Goal: Entertainment & Leisure: Consume media (video, audio)

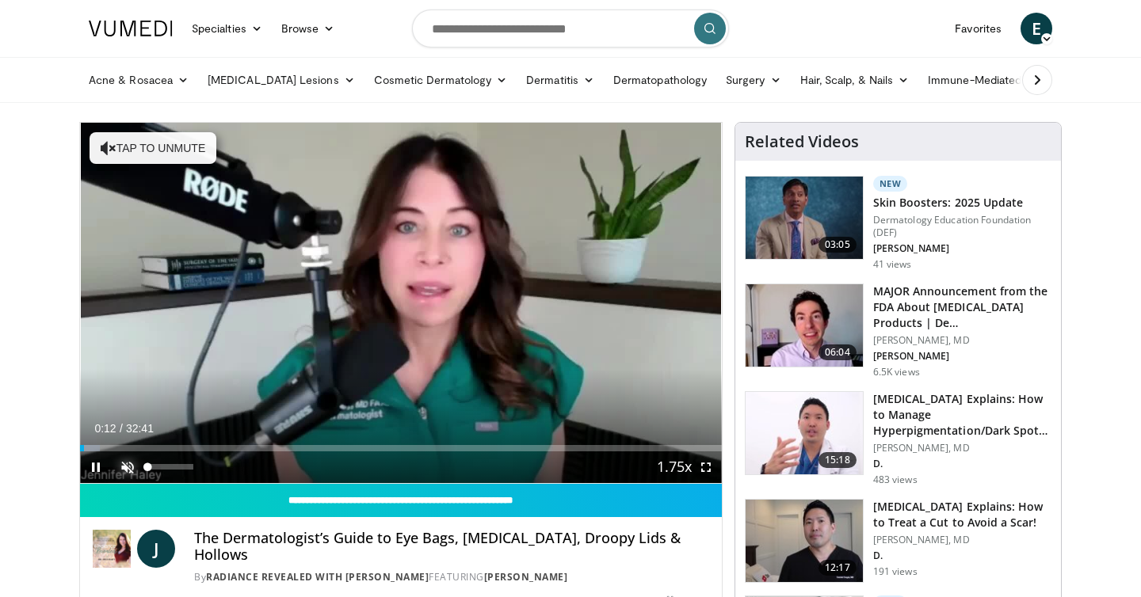
click at [129, 461] on span "Video Player" at bounding box center [128, 467] width 32 height 32
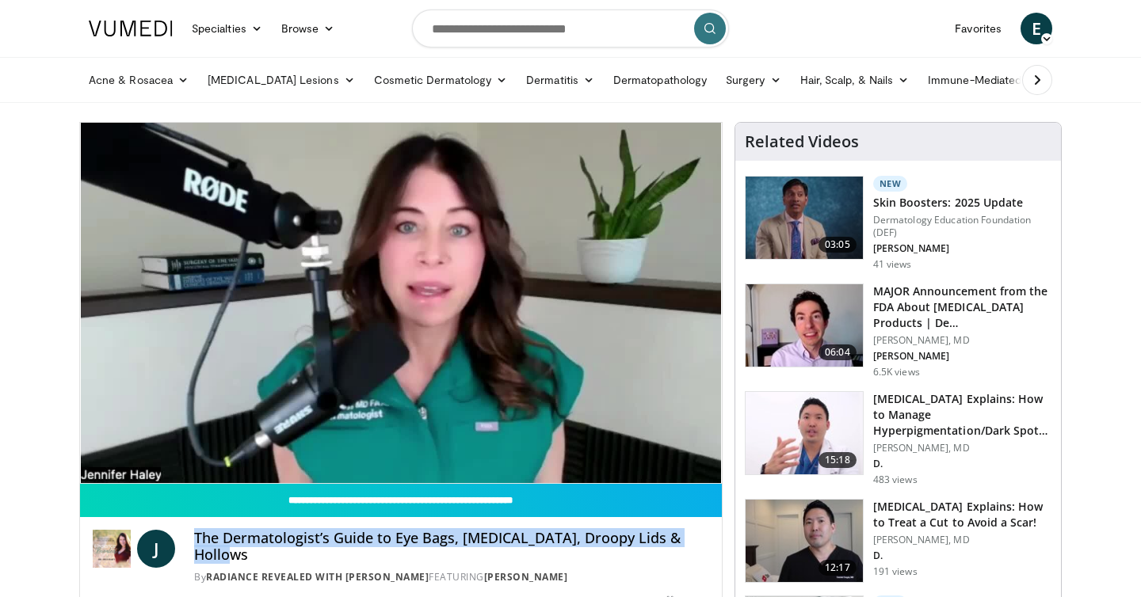
drag, startPoint x: 194, startPoint y: 535, endPoint x: 704, endPoint y: 543, distance: 510.1
click at [704, 543] on h4 "The Dermatologist’s Guide to Eye Bags, [MEDICAL_DATA], Droopy Lids & Hollows" at bounding box center [451, 547] width 515 height 34
copy h4 "The Dermatologist’s Guide to Eye Bags, [MEDICAL_DATA], Droopy Lids & Hollows"
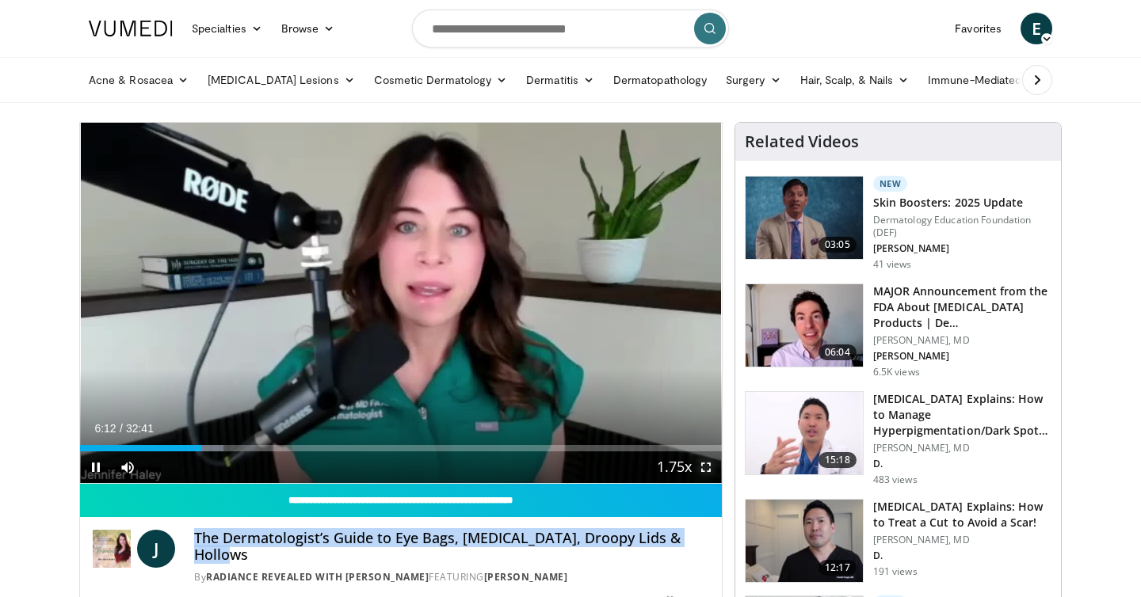
click at [708, 466] on span "Video Player" at bounding box center [706, 467] width 32 height 32
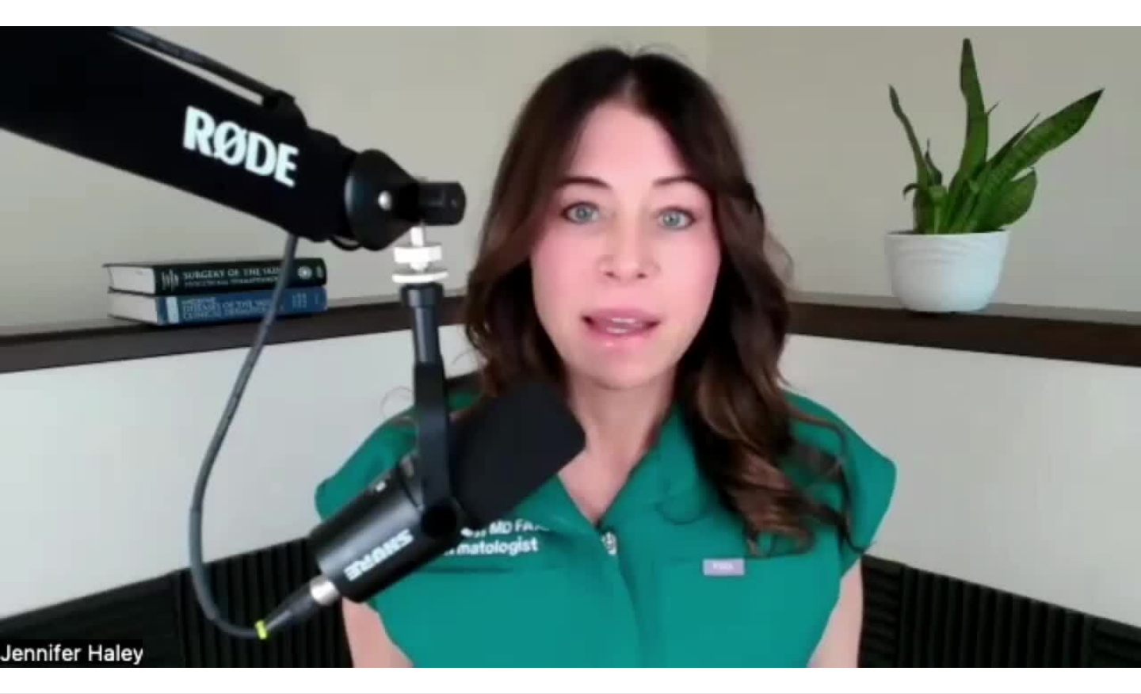
click at [581, 291] on div "10 seconds Tap to unmute" at bounding box center [570, 346] width 1141 height 693
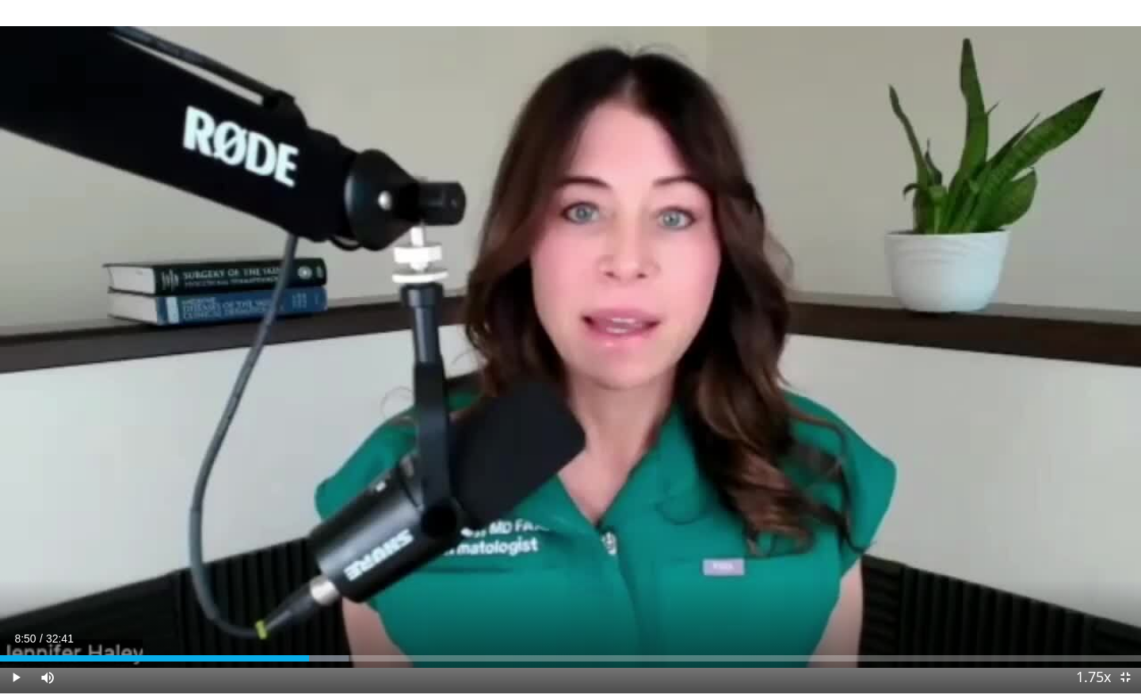
click at [581, 291] on div "10 seconds Tap to unmute" at bounding box center [570, 346] width 1141 height 693
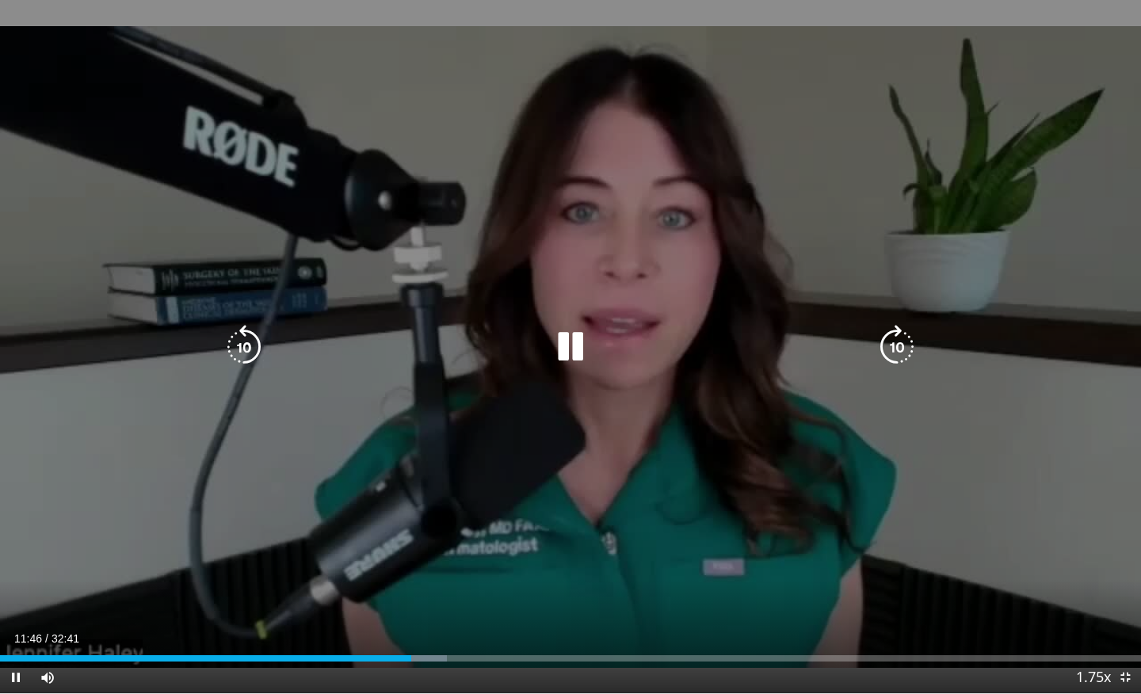
click at [481, 160] on div "10 seconds Tap to unmute" at bounding box center [570, 346] width 1141 height 693
click at [574, 348] on icon "Video Player" at bounding box center [570, 347] width 44 height 44
click at [890, 90] on div "10 seconds Tap to unmute" at bounding box center [570, 346] width 1141 height 693
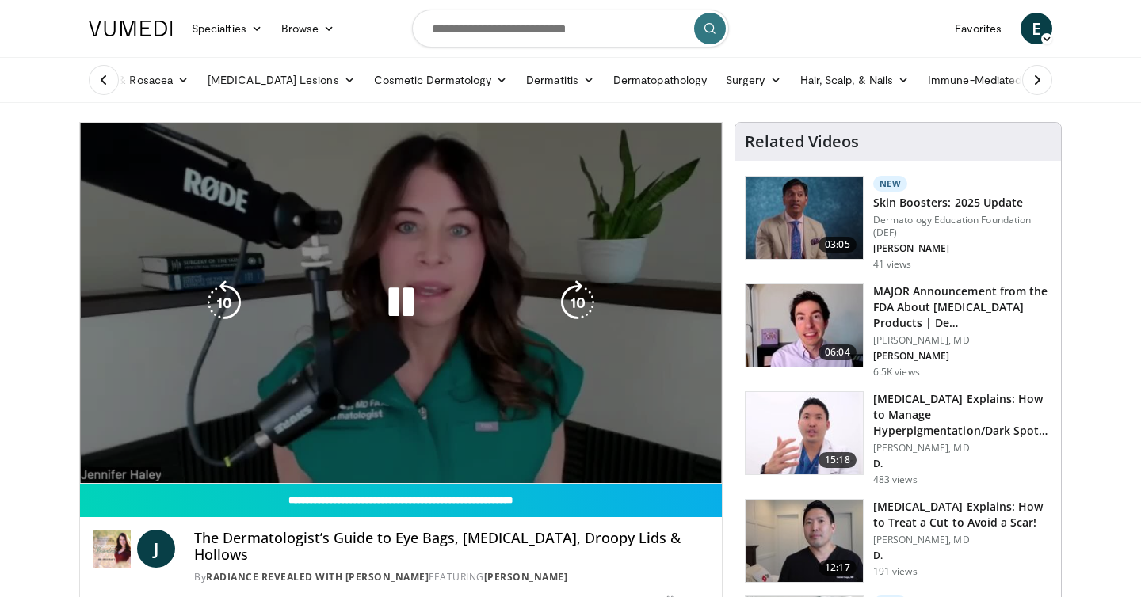
drag, startPoint x: 520, startPoint y: 359, endPoint x: 552, endPoint y: 341, distance: 36.9
click at [530, 354] on div "10 seconds Tap to unmute" at bounding box center [401, 303] width 642 height 360
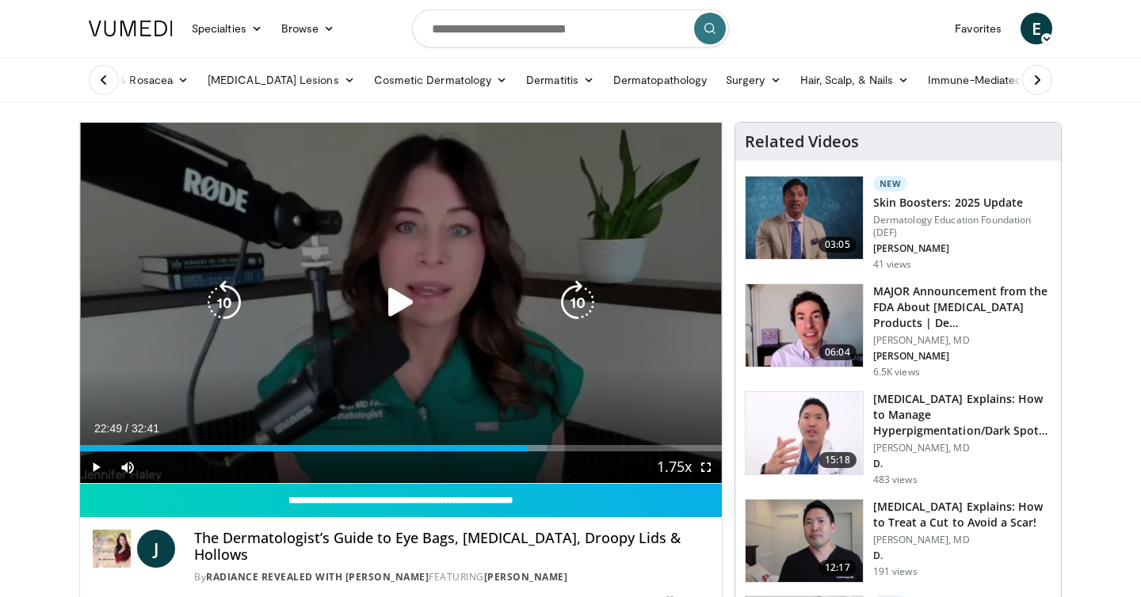
click at [638, 284] on div "10 seconds Tap to unmute" at bounding box center [401, 303] width 642 height 360
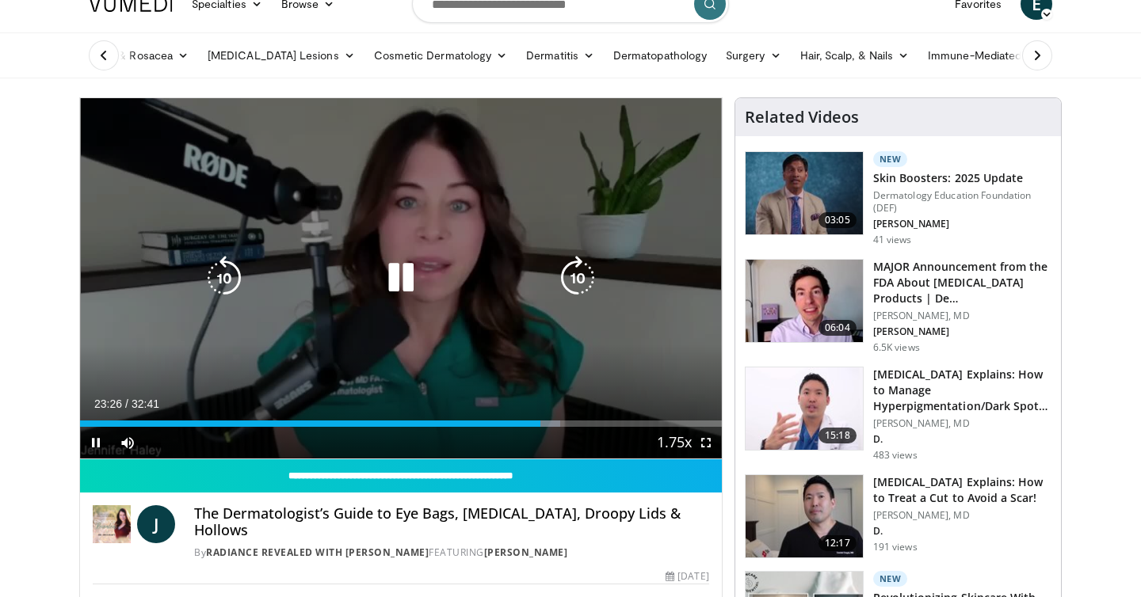
scroll to position [25, 0]
